Goal: Find specific page/section: Find specific page/section

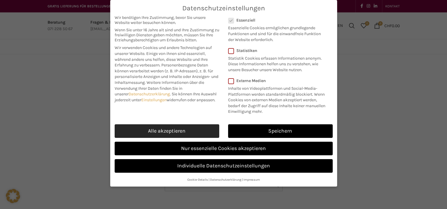
click at [199, 132] on link "Alle akzeptieren" at bounding box center [167, 131] width 105 height 14
checkbox input "true"
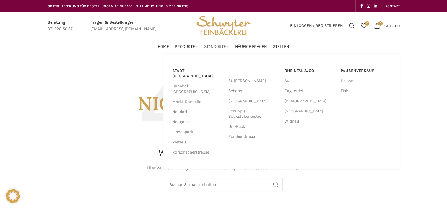
click at [210, 46] on span "Standorte" at bounding box center [215, 47] width 22 height 6
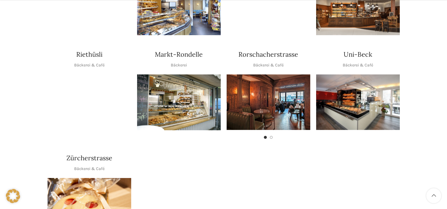
scroll to position [296, 0]
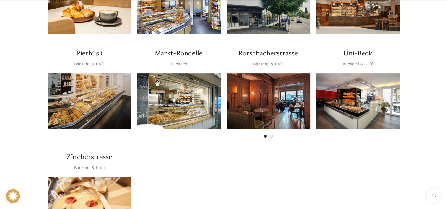
click at [363, 94] on img "1 / 1" at bounding box center [358, 101] width 84 height 56
